Goal: Task Accomplishment & Management: Use online tool/utility

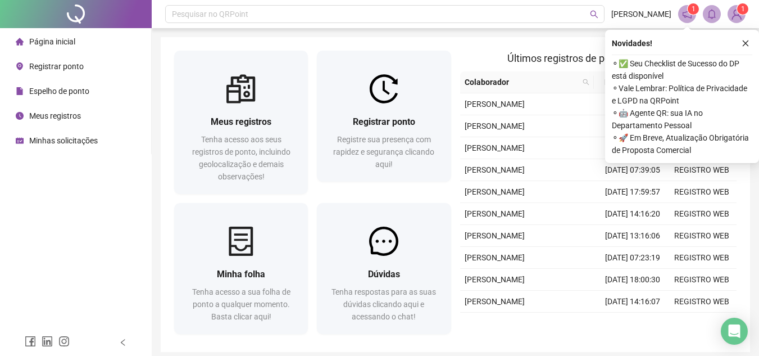
drag, startPoint x: 57, startPoint y: 111, endPoint x: 68, endPoint y: 119, distance: 13.3
click at [57, 111] on span "Meus registros" at bounding box center [55, 115] width 52 height 9
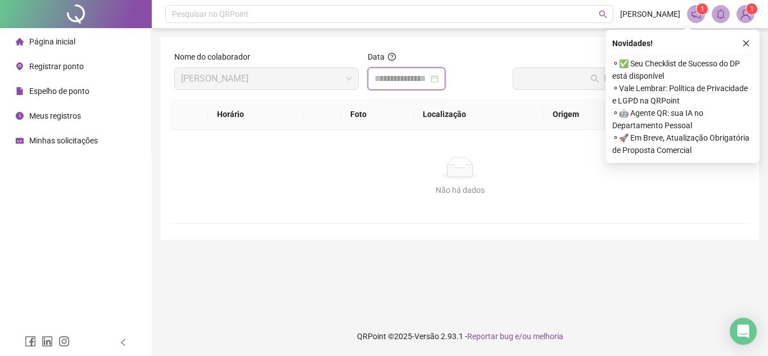
click at [402, 82] on input at bounding box center [401, 78] width 54 height 13
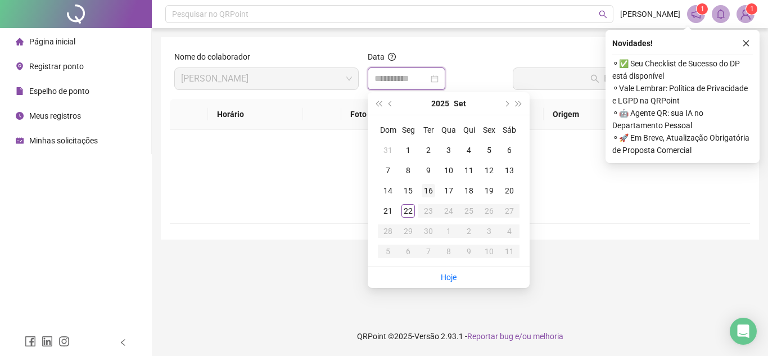
type input "**********"
click at [408, 214] on div "22" at bounding box center [407, 210] width 13 height 13
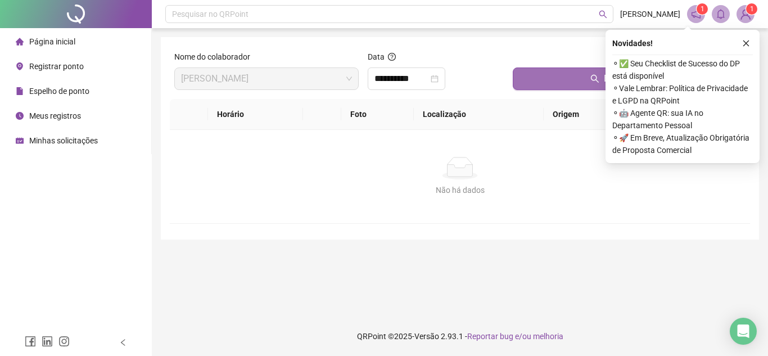
click at [559, 84] on button "Buscar registros" at bounding box center [629, 78] width 233 height 22
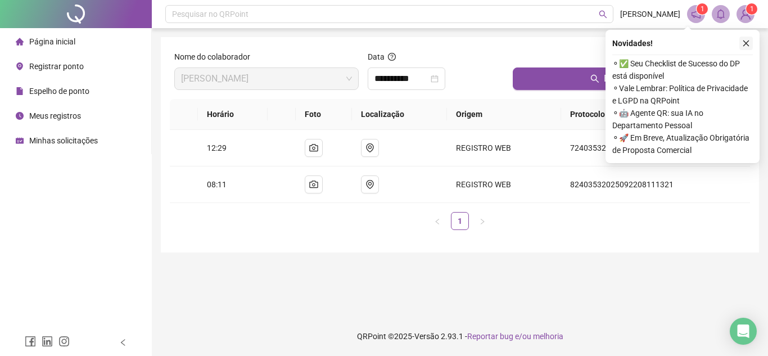
click at [746, 45] on icon "close" at bounding box center [746, 43] width 8 height 8
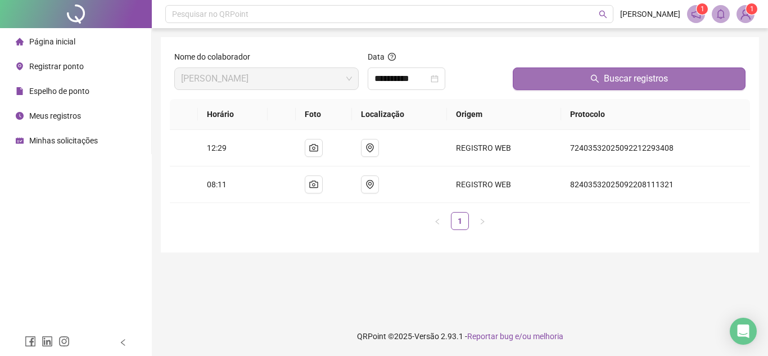
click at [582, 79] on button "Buscar registros" at bounding box center [629, 78] width 233 height 22
click at [572, 75] on button "Buscar registros" at bounding box center [629, 78] width 233 height 22
click at [600, 78] on button "Buscar registros" at bounding box center [629, 78] width 233 height 22
click at [625, 83] on span "Buscar registros" at bounding box center [636, 78] width 64 height 13
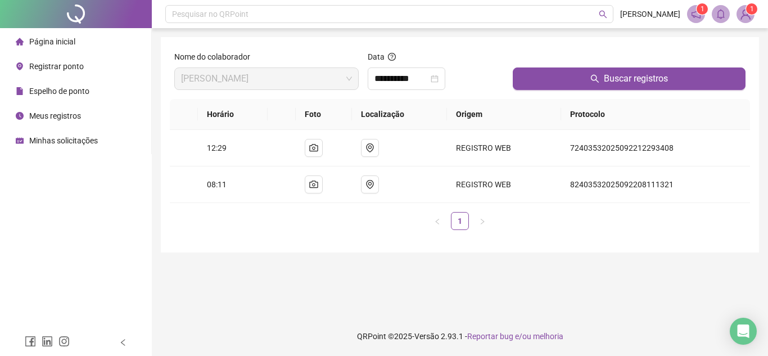
click at [325, 273] on main "**********" at bounding box center [460, 172] width 598 height 270
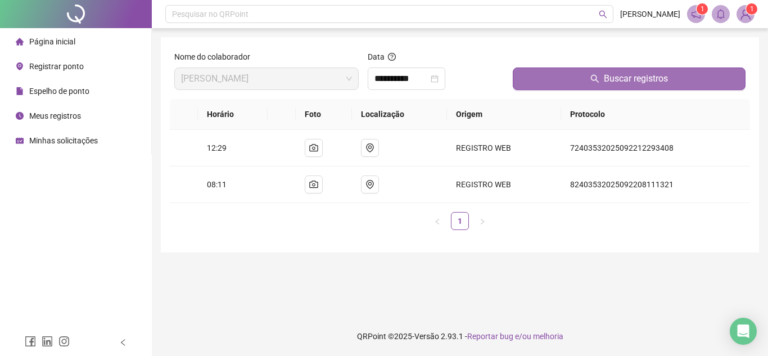
click at [558, 79] on button "Buscar registros" at bounding box center [629, 78] width 233 height 22
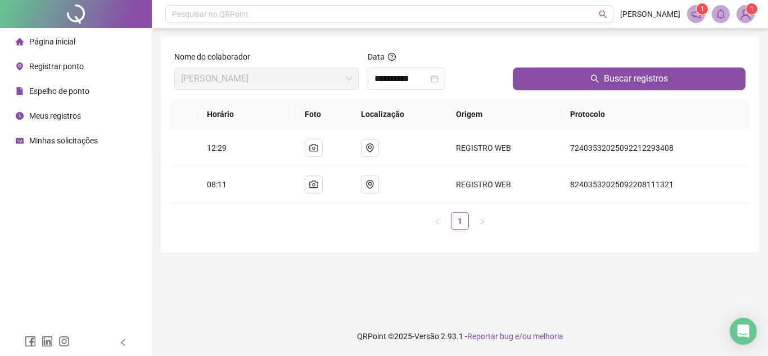
click at [60, 63] on span "Registrar ponto" at bounding box center [56, 66] width 55 height 9
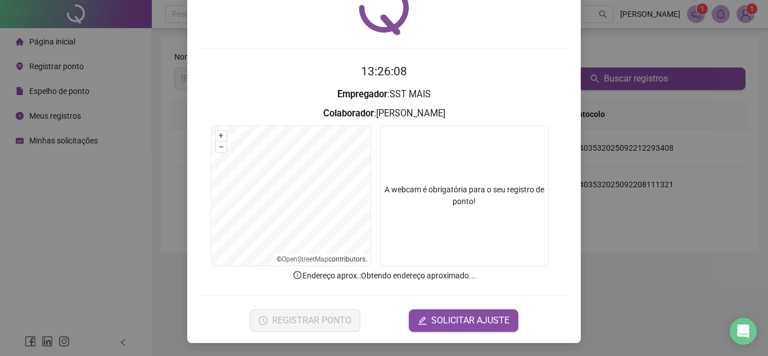
scroll to position [58, 0]
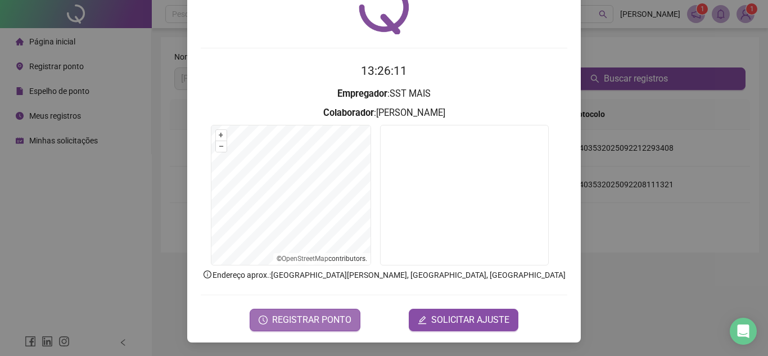
click at [332, 319] on span "REGISTRAR PONTO" at bounding box center [311, 319] width 79 height 13
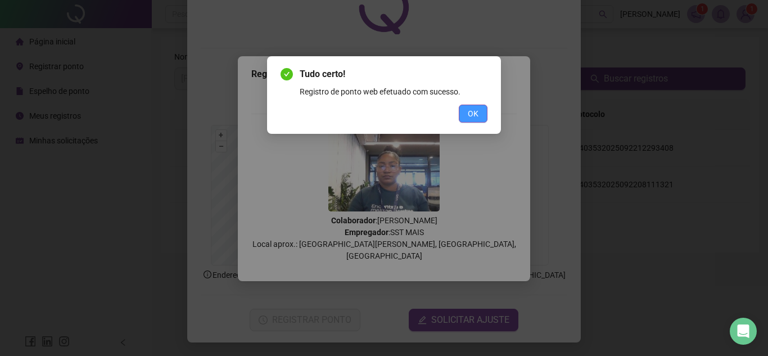
click at [478, 113] on button "OK" at bounding box center [473, 114] width 29 height 18
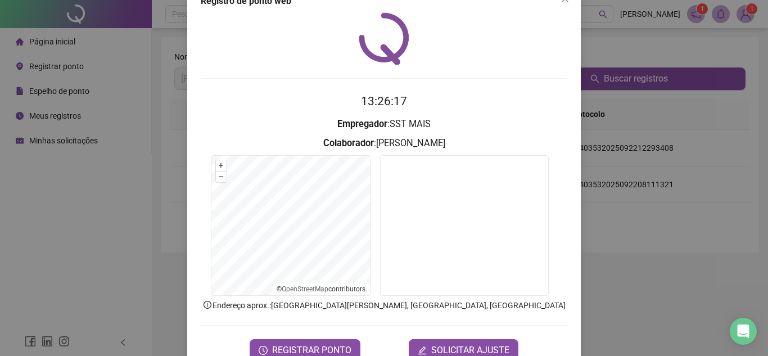
scroll to position [0, 0]
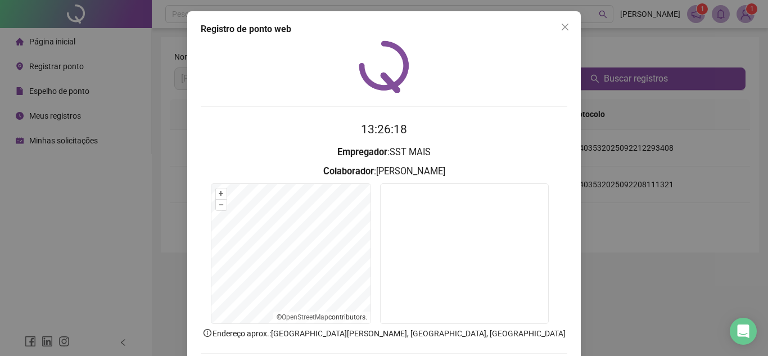
click at [573, 29] on div "Registro de ponto web 13:26:18 Empregador : SST MAIS Colaborador : [PERSON_NAME…" at bounding box center [383, 206] width 393 height 390
click at [565, 28] on span "Close" at bounding box center [565, 26] width 18 height 9
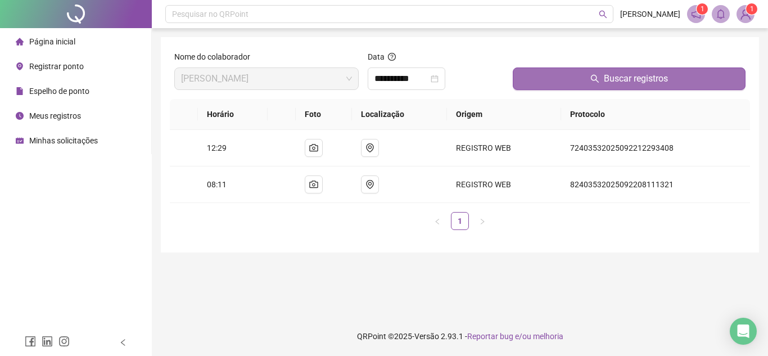
click at [642, 70] on button "Buscar registros" at bounding box center [629, 78] width 233 height 22
click at [617, 72] on span "Buscar registros" at bounding box center [636, 78] width 64 height 13
click at [573, 88] on button "Buscar registros" at bounding box center [629, 78] width 233 height 22
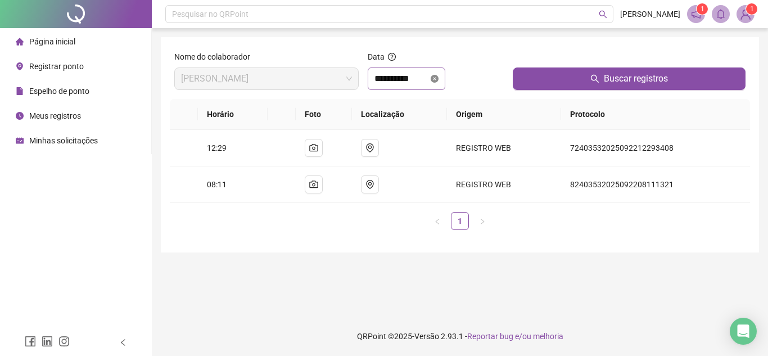
click at [438, 79] on icon "close-circle" at bounding box center [435, 79] width 8 height 8
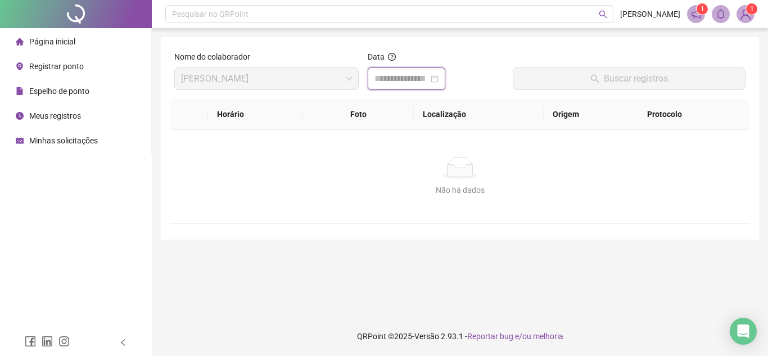
click at [397, 79] on input at bounding box center [401, 78] width 54 height 13
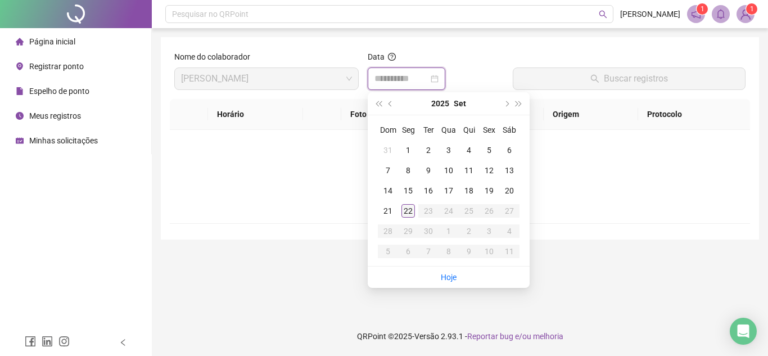
type input "**********"
click at [410, 215] on div "22" at bounding box center [407, 210] width 13 height 13
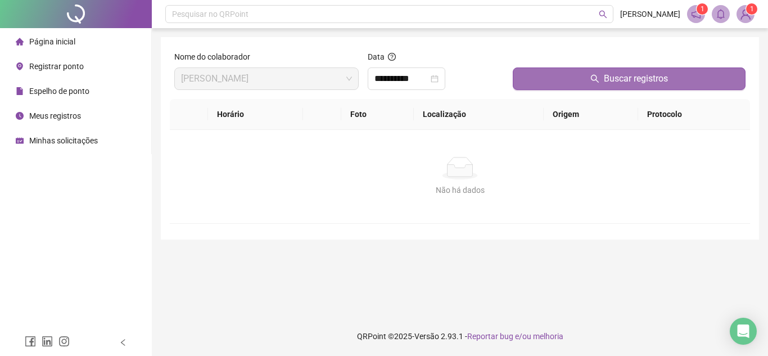
drag, startPoint x: 618, startPoint y: 61, endPoint x: 617, endPoint y: 86, distance: 25.3
click at [618, 63] on div at bounding box center [629, 59] width 233 height 17
click at [617, 85] on button "Buscar registros" at bounding box center [629, 78] width 233 height 22
